Goal: Information Seeking & Learning: Find specific fact

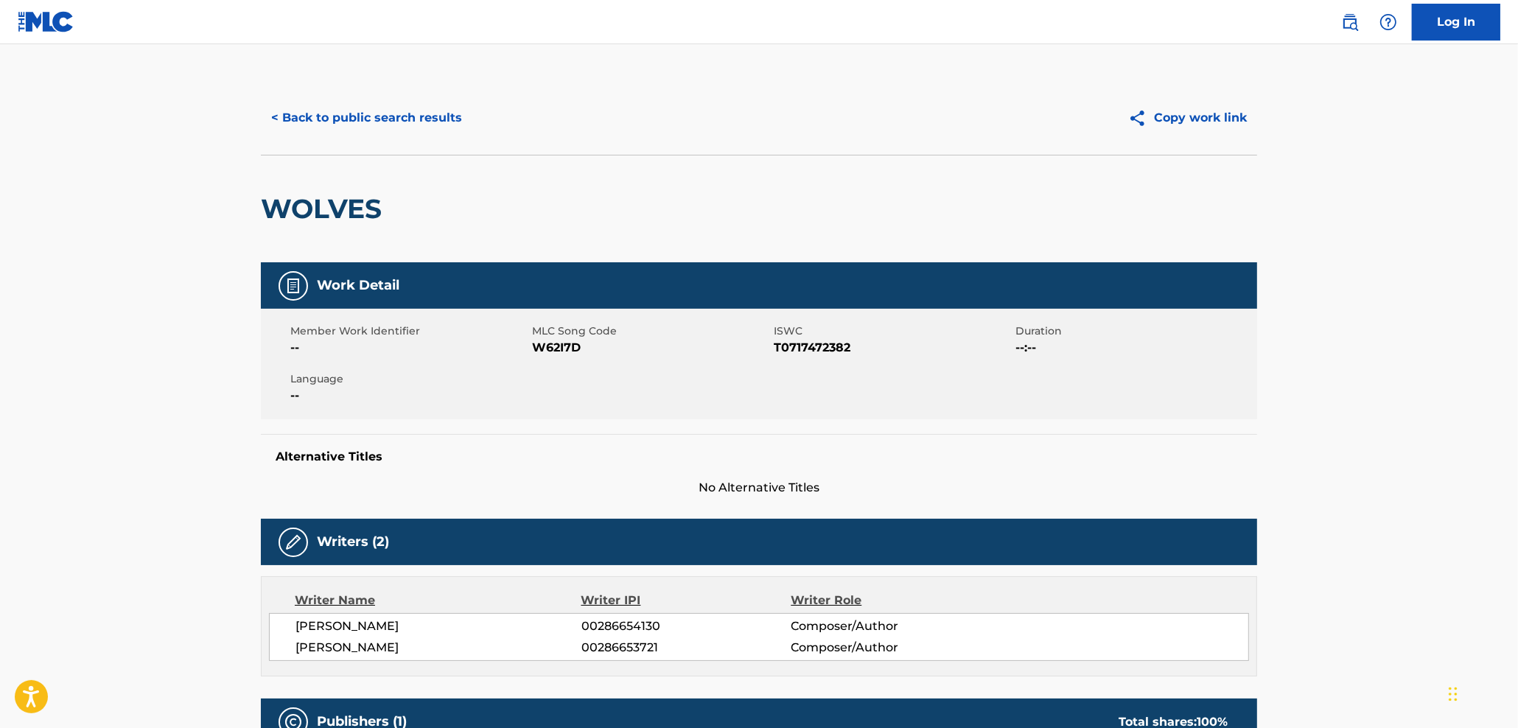
click at [371, 118] on button "< Back to public search results" at bounding box center [367, 117] width 212 height 37
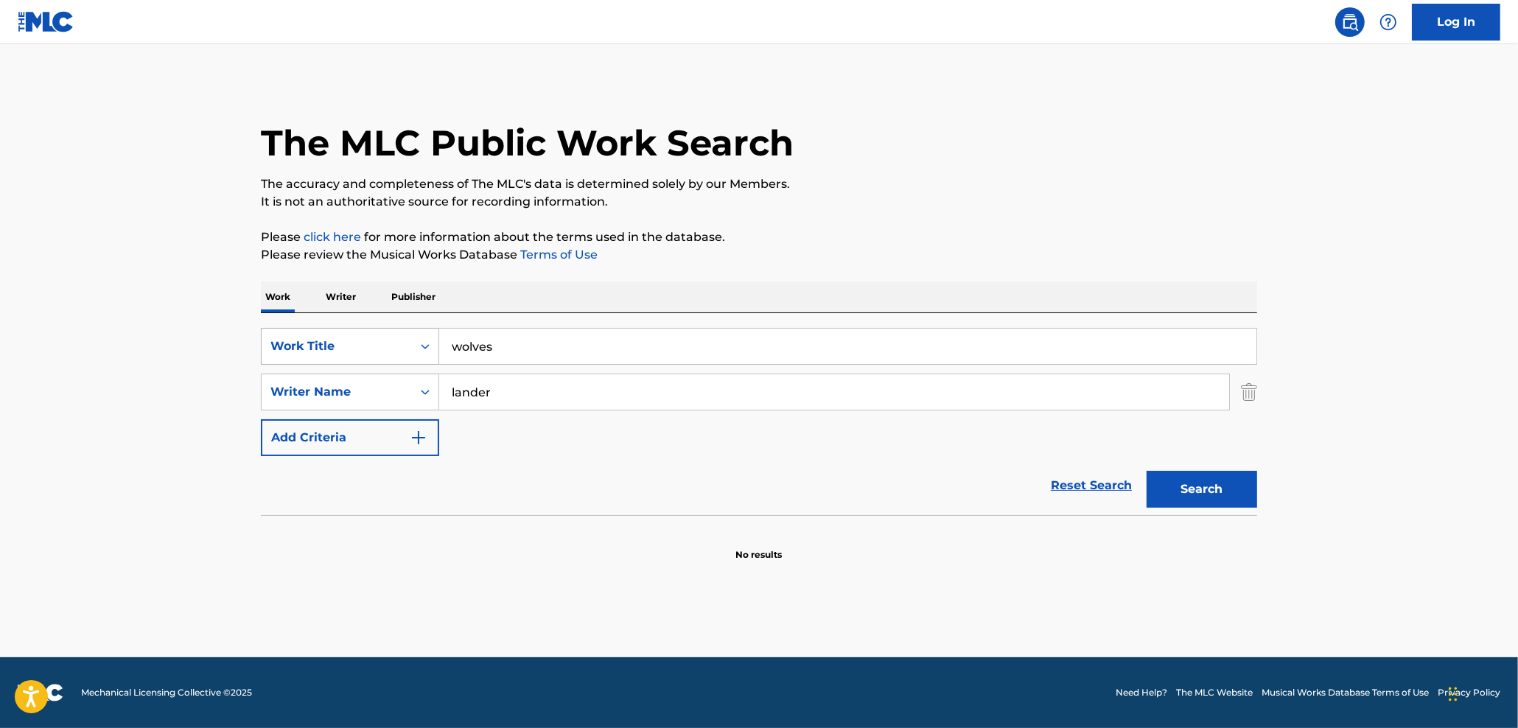
drag, startPoint x: 393, startPoint y: 341, endPoint x: 405, endPoint y: 343, distance: 12.2
click at [439, 340] on input "wolves" at bounding box center [847, 346] width 817 height 35
paste input "FANTASIES"
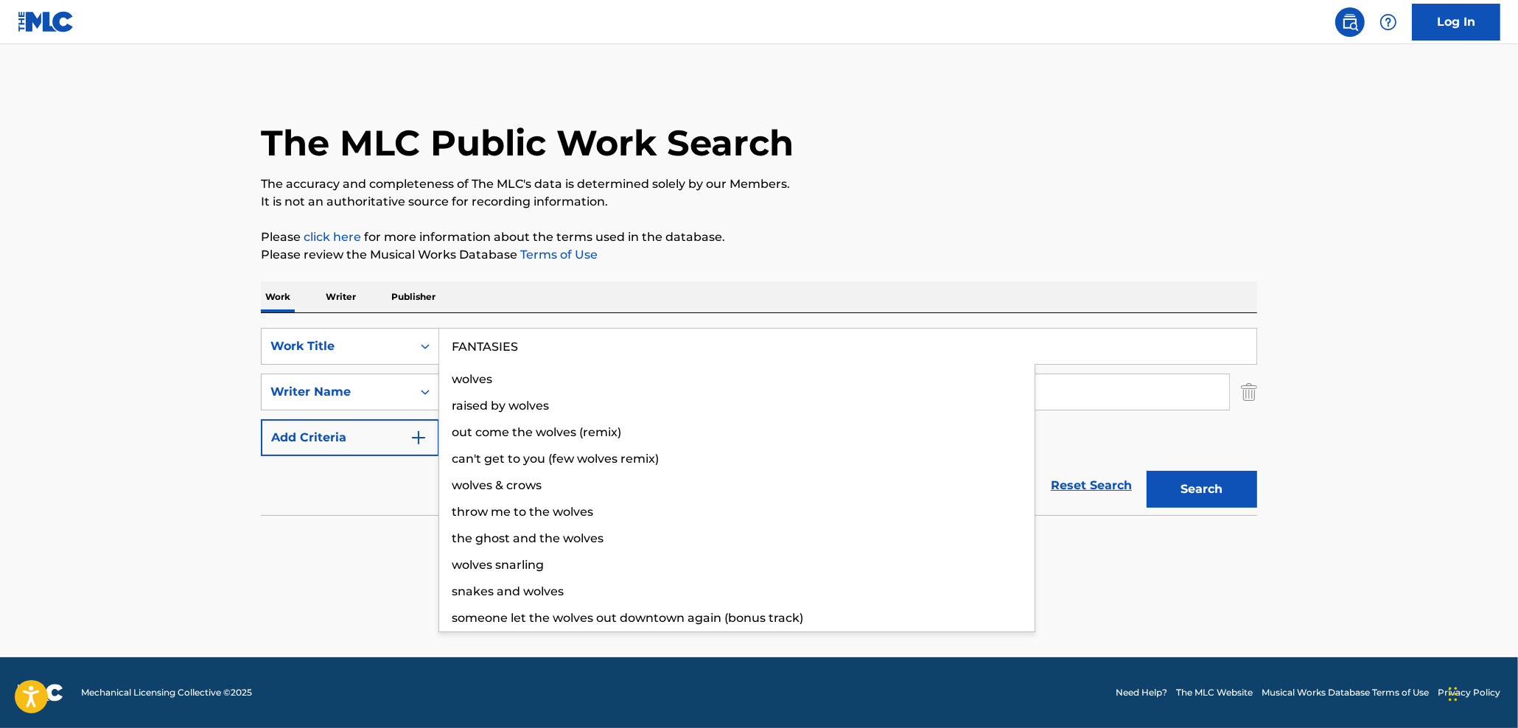
click at [1236, 493] on button "Search" at bounding box center [1202, 489] width 111 height 37
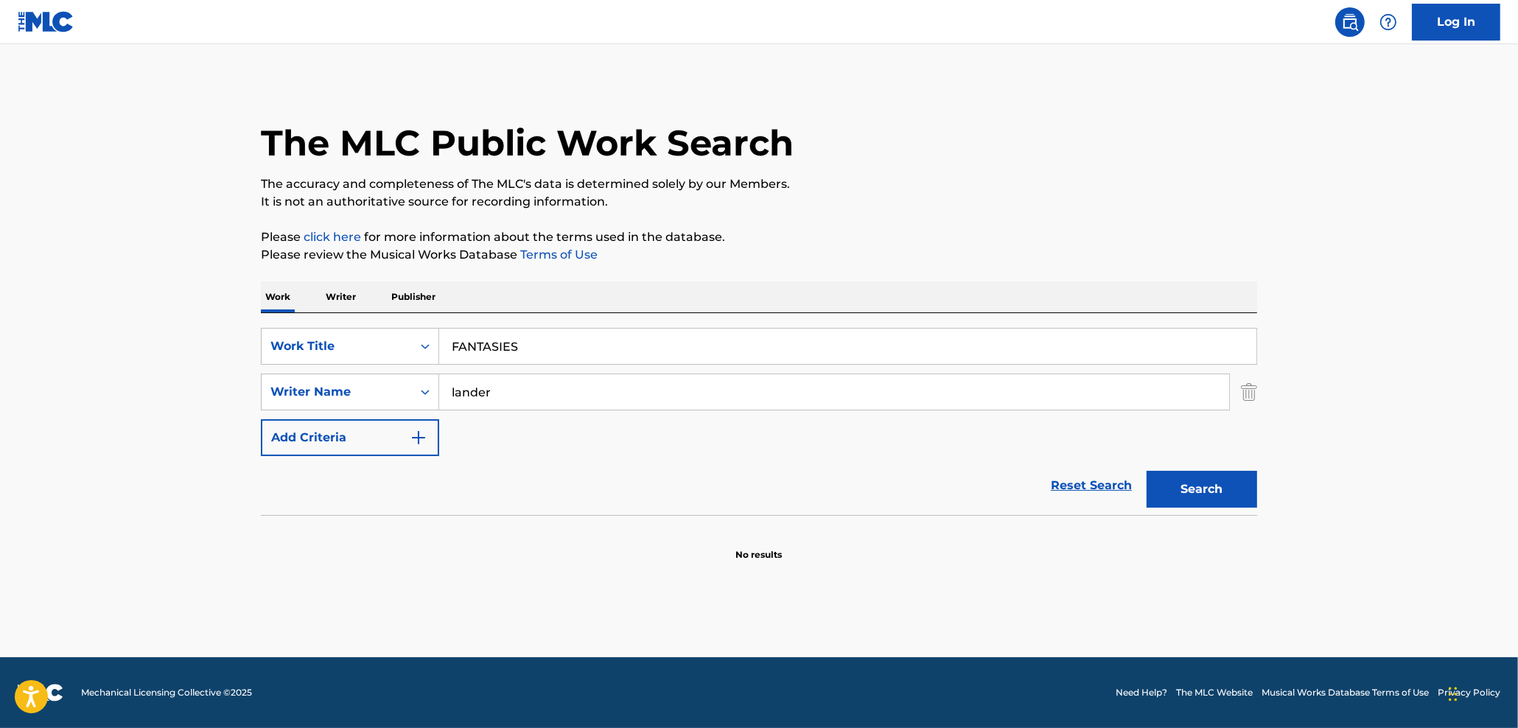
drag, startPoint x: 474, startPoint y: 353, endPoint x: 324, endPoint y: 353, distance: 149.6
click at [439, 353] on input "FANTASIES" at bounding box center [847, 346] width 817 height 35
paste input "RAVEN"
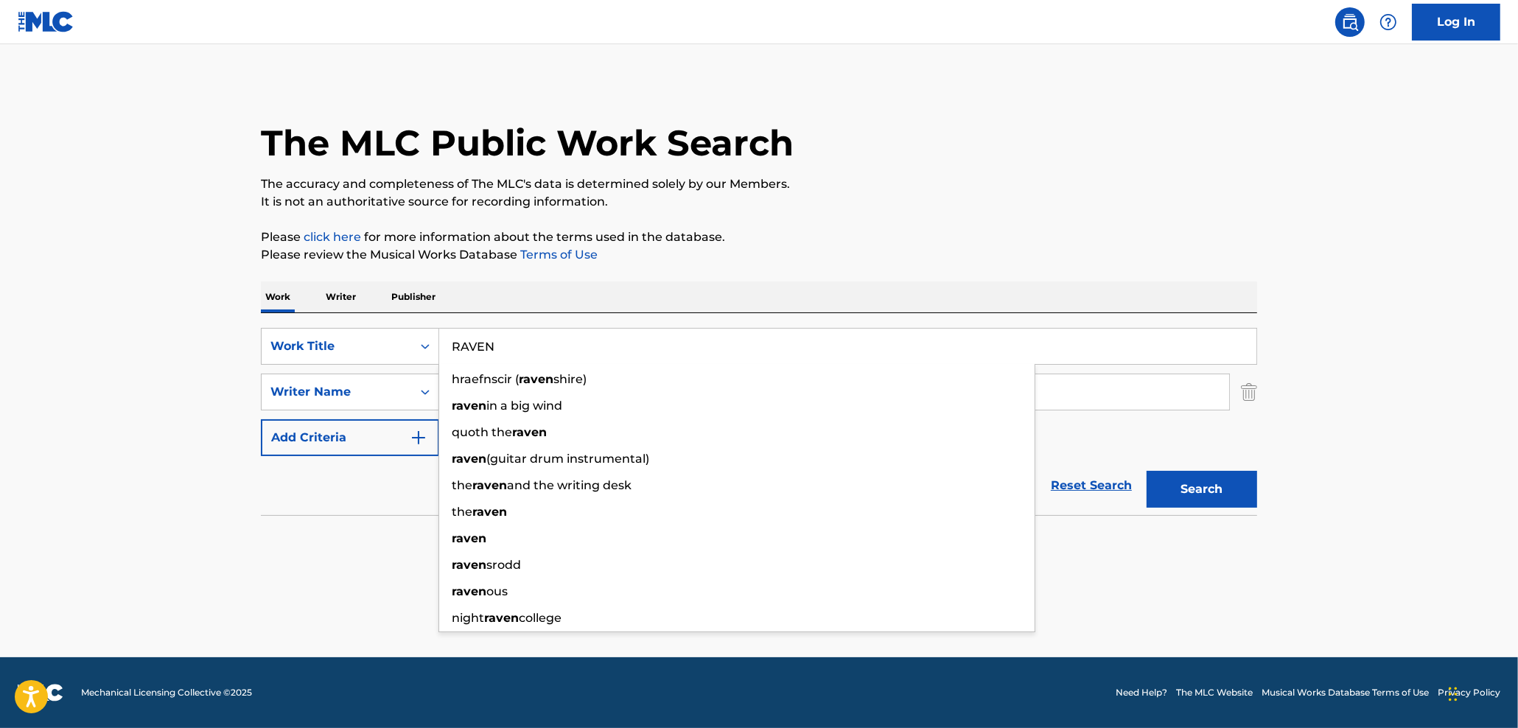
click at [1237, 478] on button "Search" at bounding box center [1202, 489] width 111 height 37
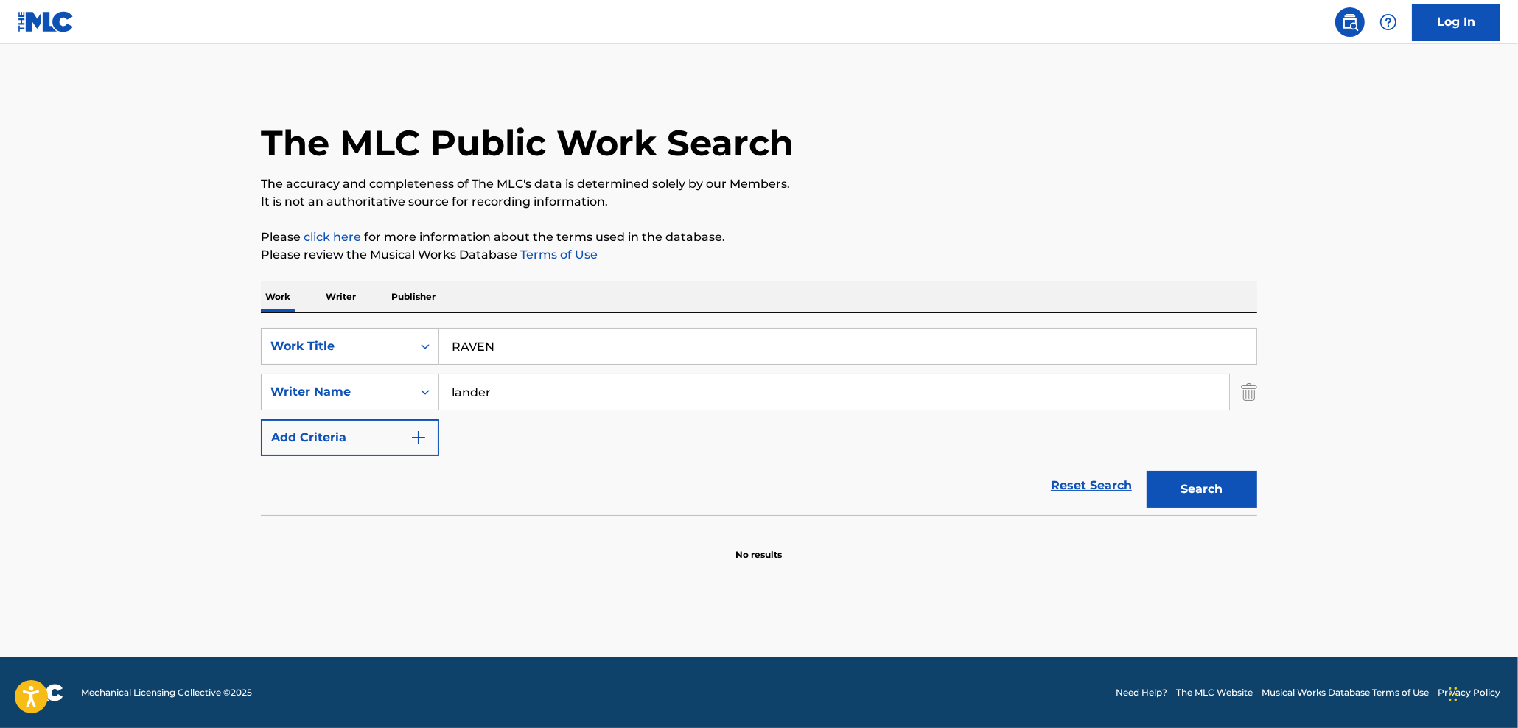
drag, startPoint x: 353, startPoint y: 350, endPoint x: 446, endPoint y: 324, distance: 96.6
click at [439, 351] on input "RAVEN" at bounding box center [847, 346] width 817 height 35
paste input "UN LIKE HELL"
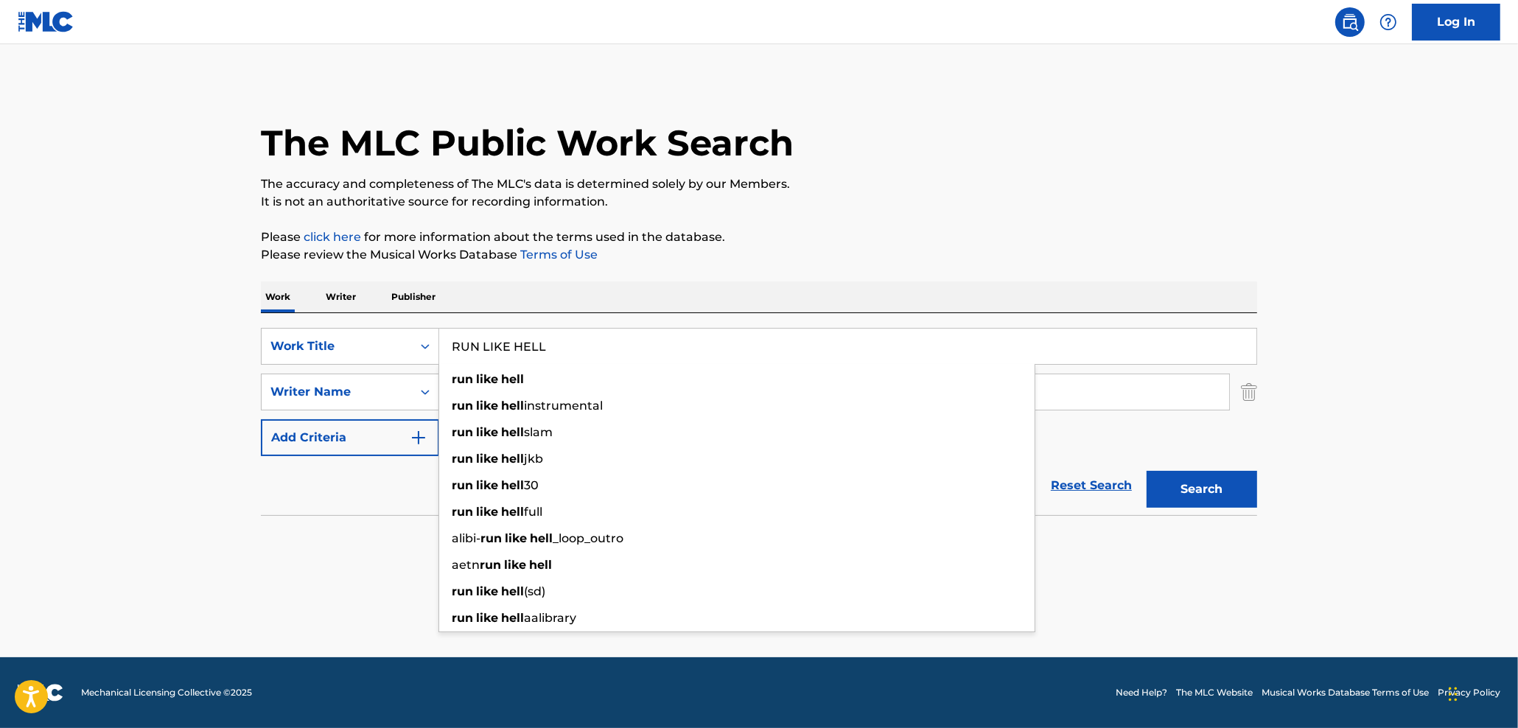
click at [1212, 495] on button "Search" at bounding box center [1202, 489] width 111 height 37
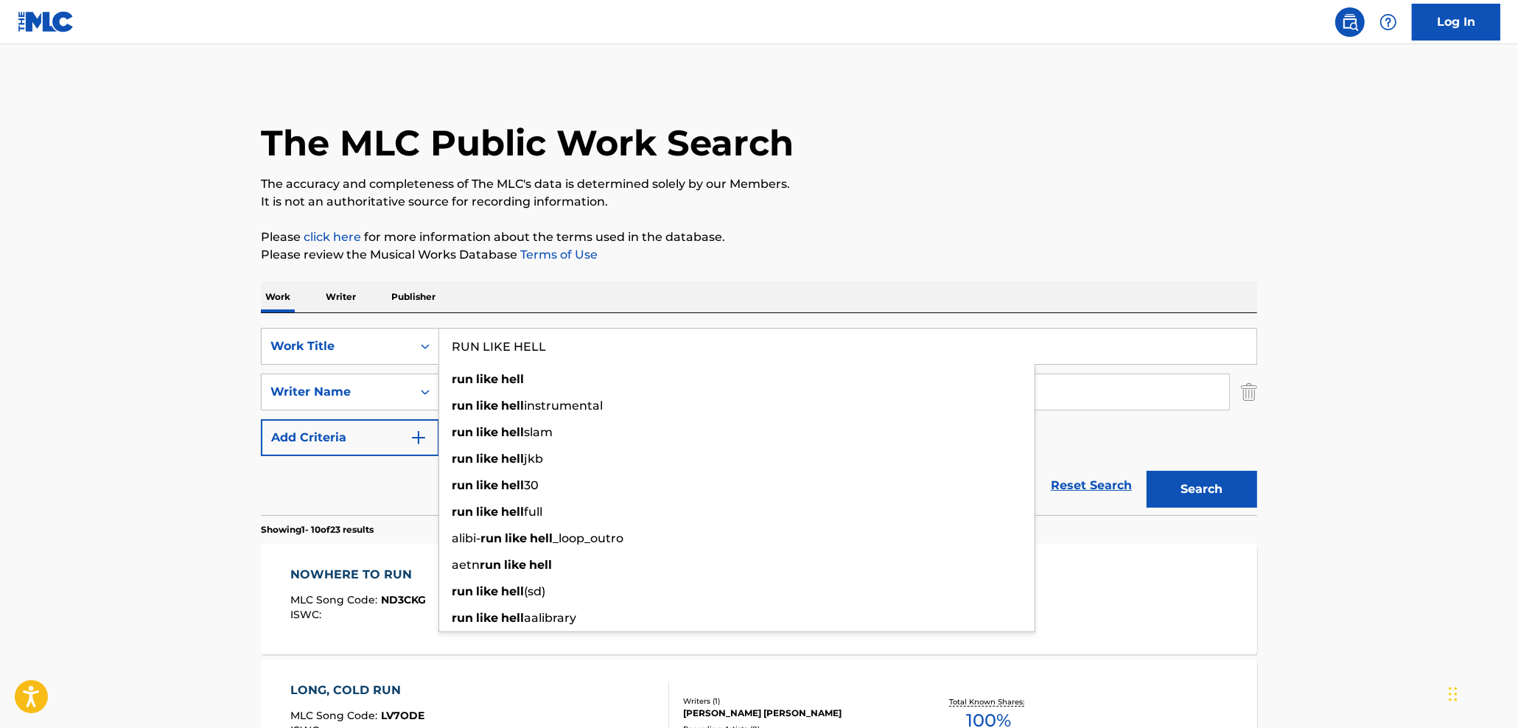
drag, startPoint x: 587, startPoint y: 333, endPoint x: 423, endPoint y: 339, distance: 163.7
click at [439, 339] on input "RUN LIKE HELL" at bounding box center [847, 346] width 817 height 35
paste input "SPACE ODDITY"
type input "SPACE ODDITY"
click at [1147, 471] on button "Search" at bounding box center [1202, 489] width 111 height 37
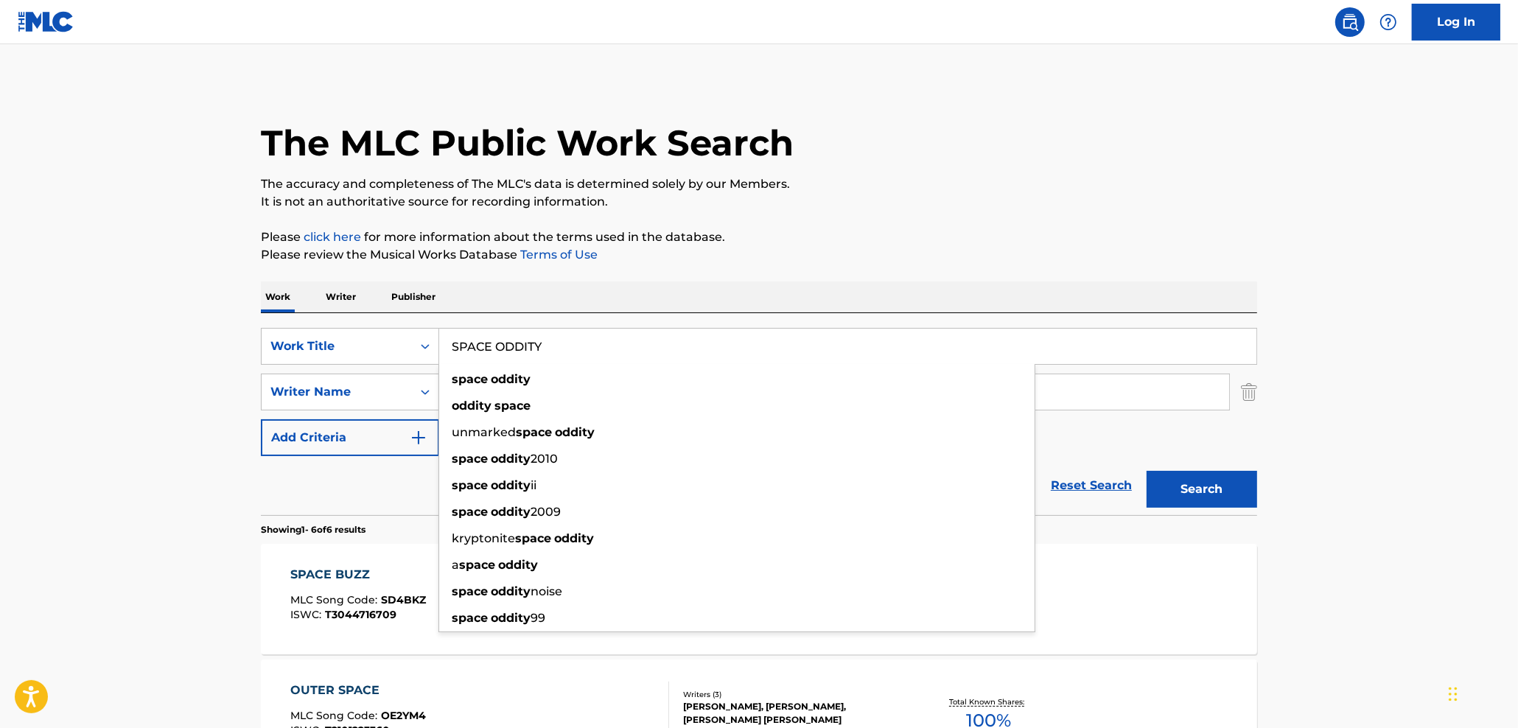
click at [103, 301] on main "The MLC Public Work Search The accuracy and completeness of The MLC's data is d…" at bounding box center [759, 676] width 1518 height 1265
